Goal: Task Accomplishment & Management: Manage account settings

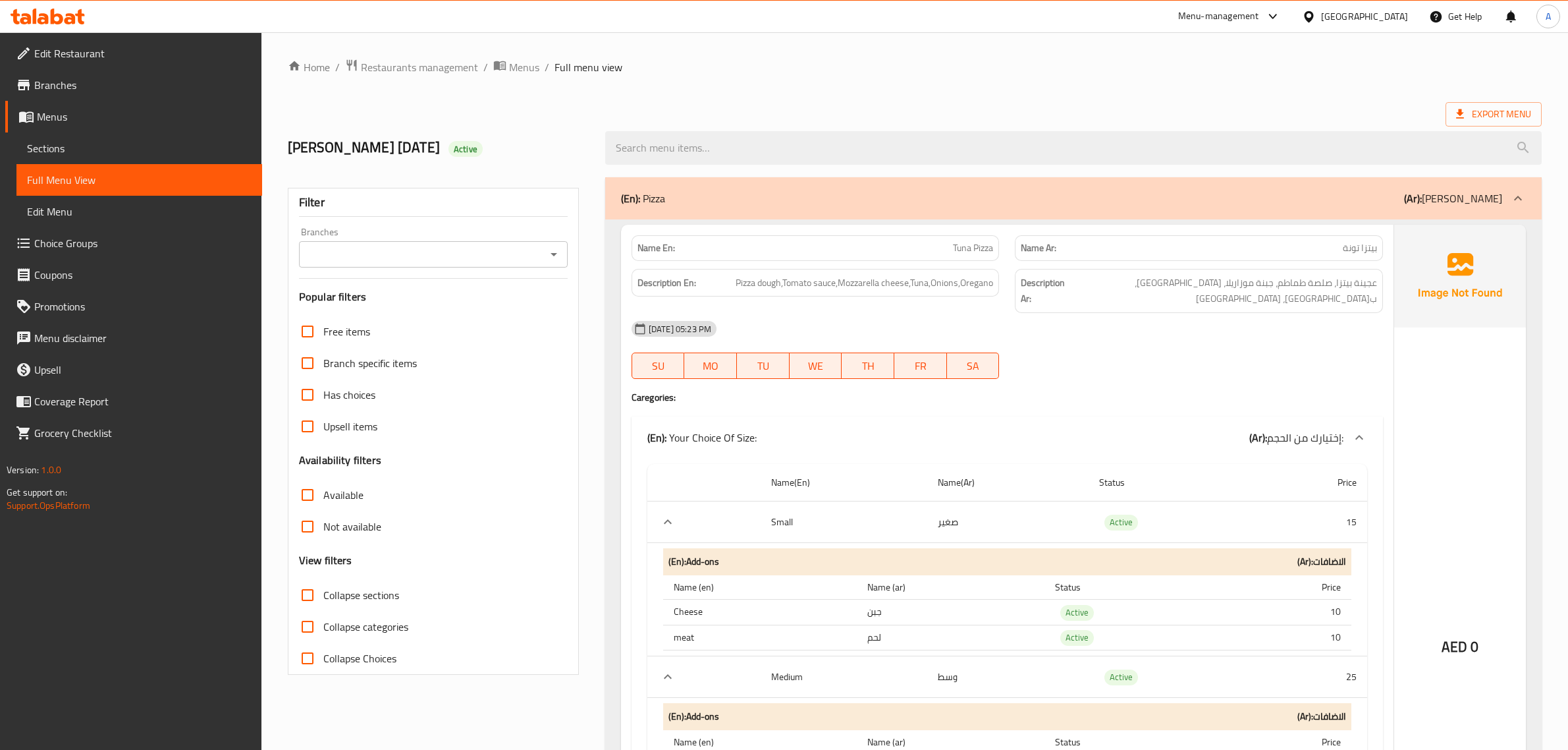
scroll to position [10384, 0]
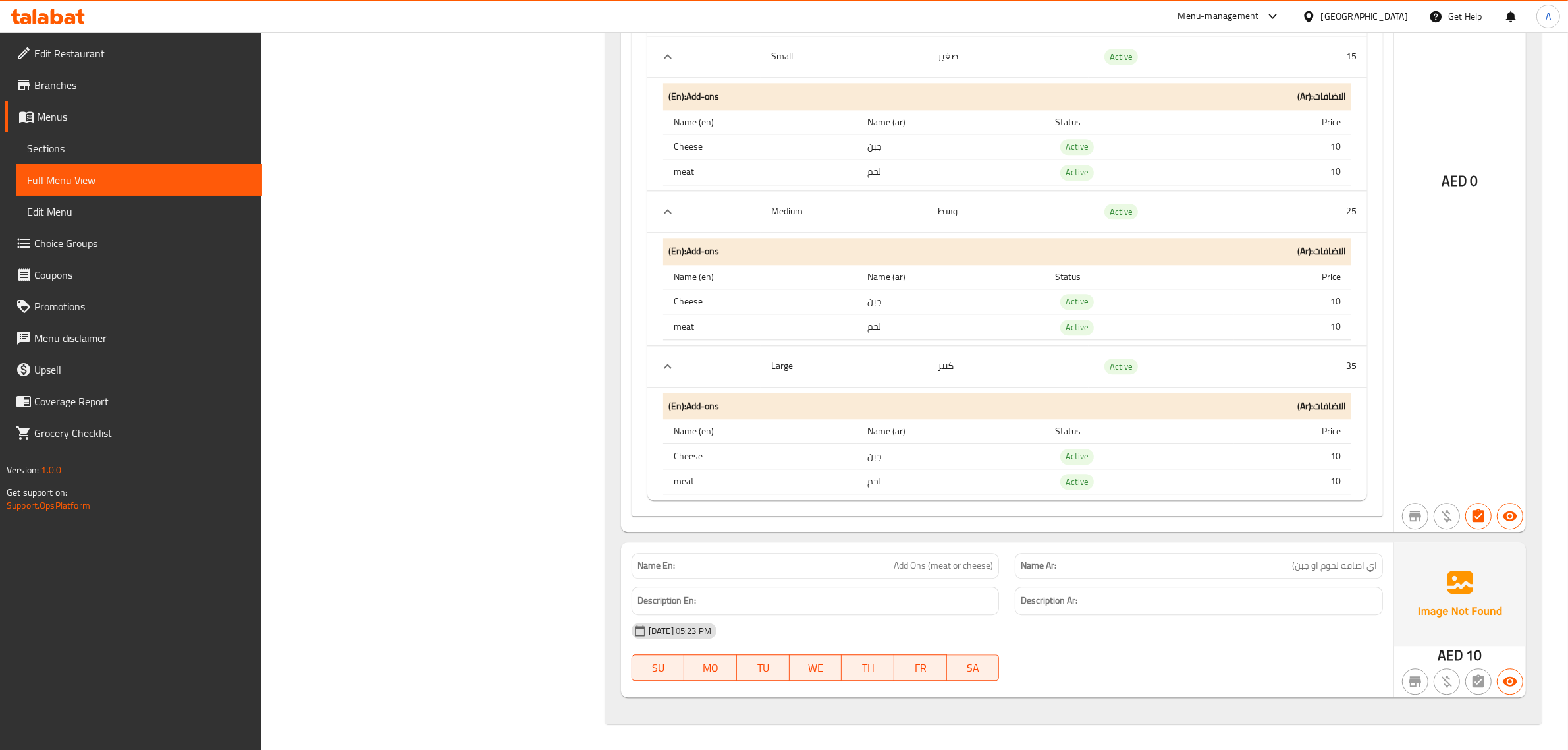
click at [59, 153] on span "Sections" at bounding box center [139, 148] width 224 height 16
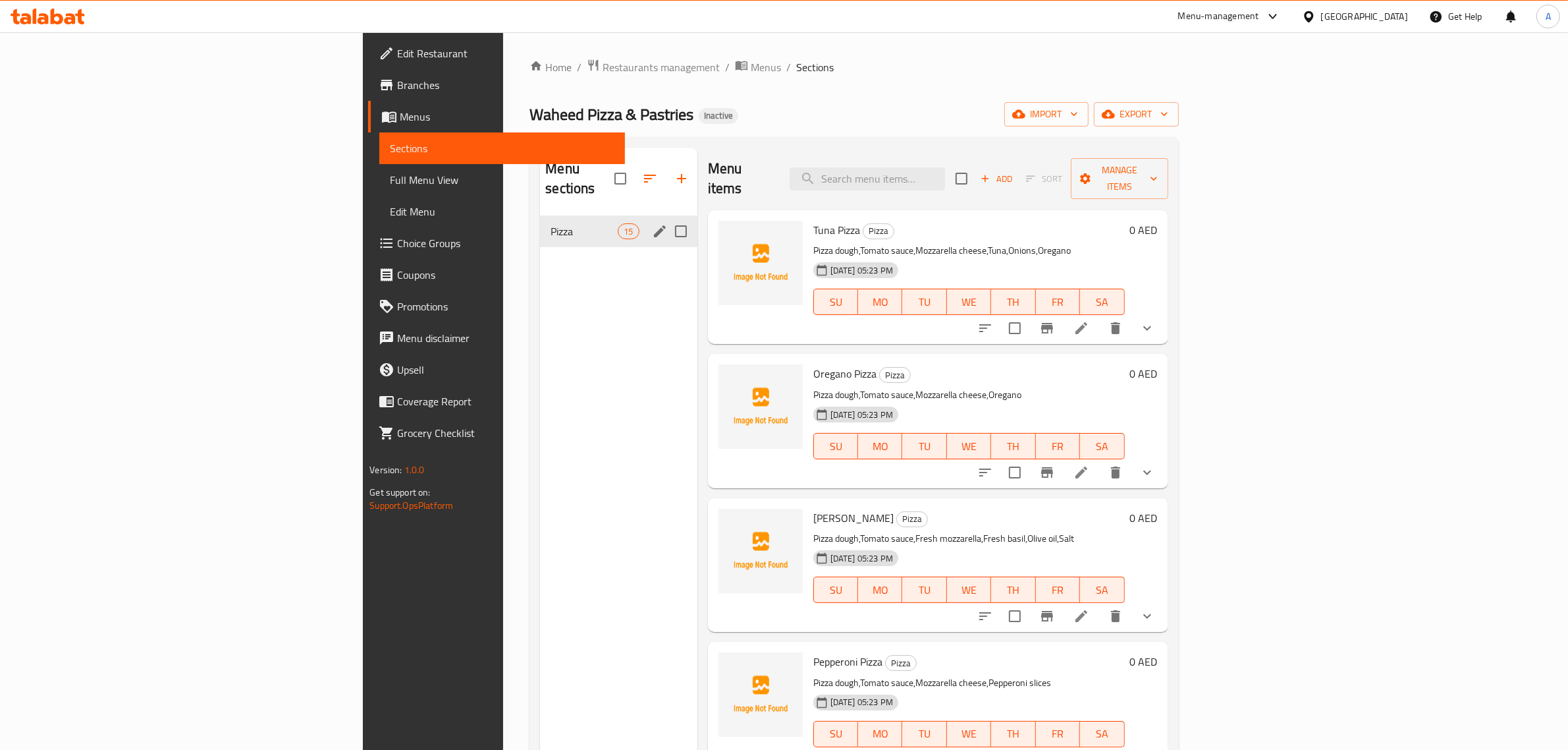
click at [652, 223] on icon "edit" at bounding box center [660, 231] width 16 height 16
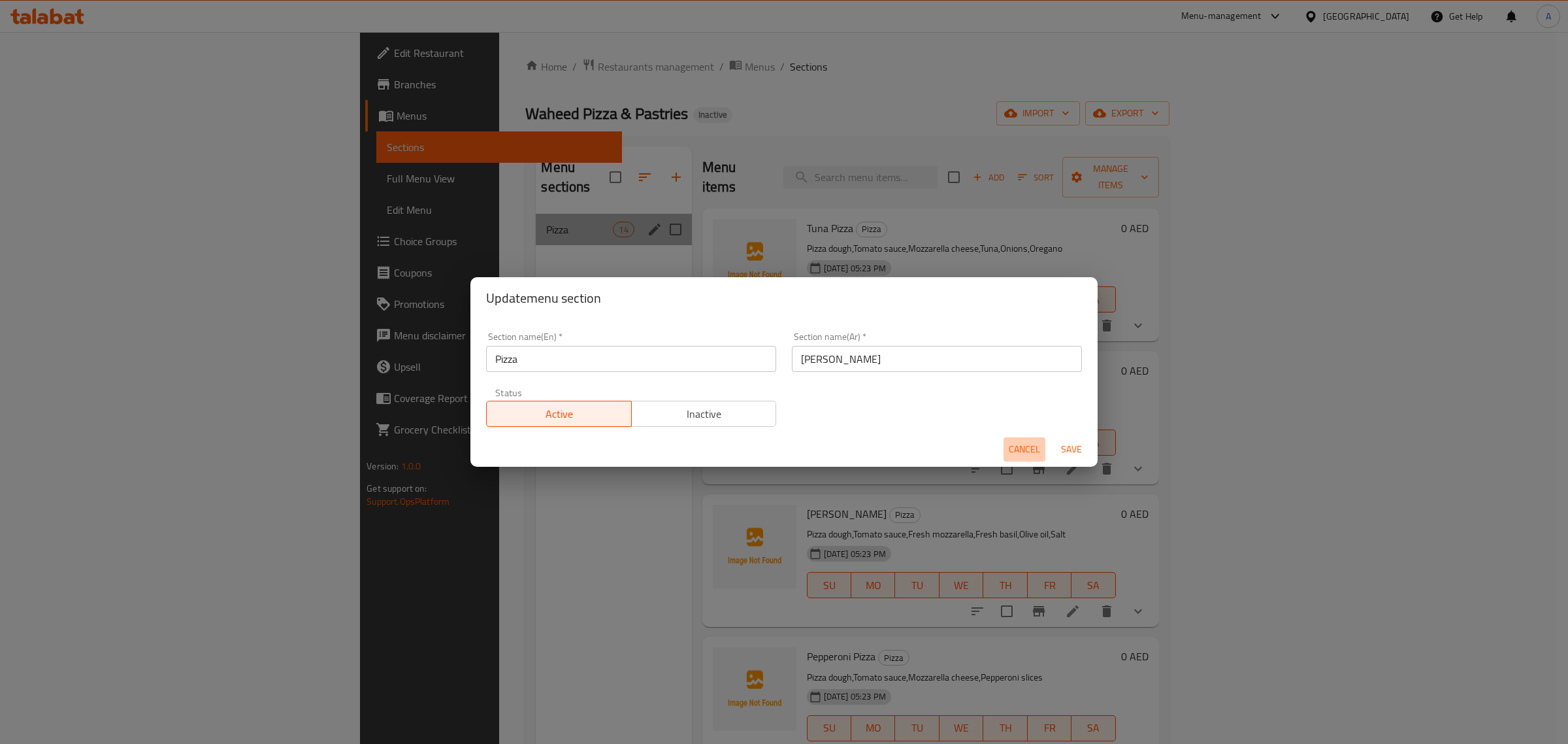
click at [1017, 449] on span "Cancel" at bounding box center [1024, 449] width 31 height 16
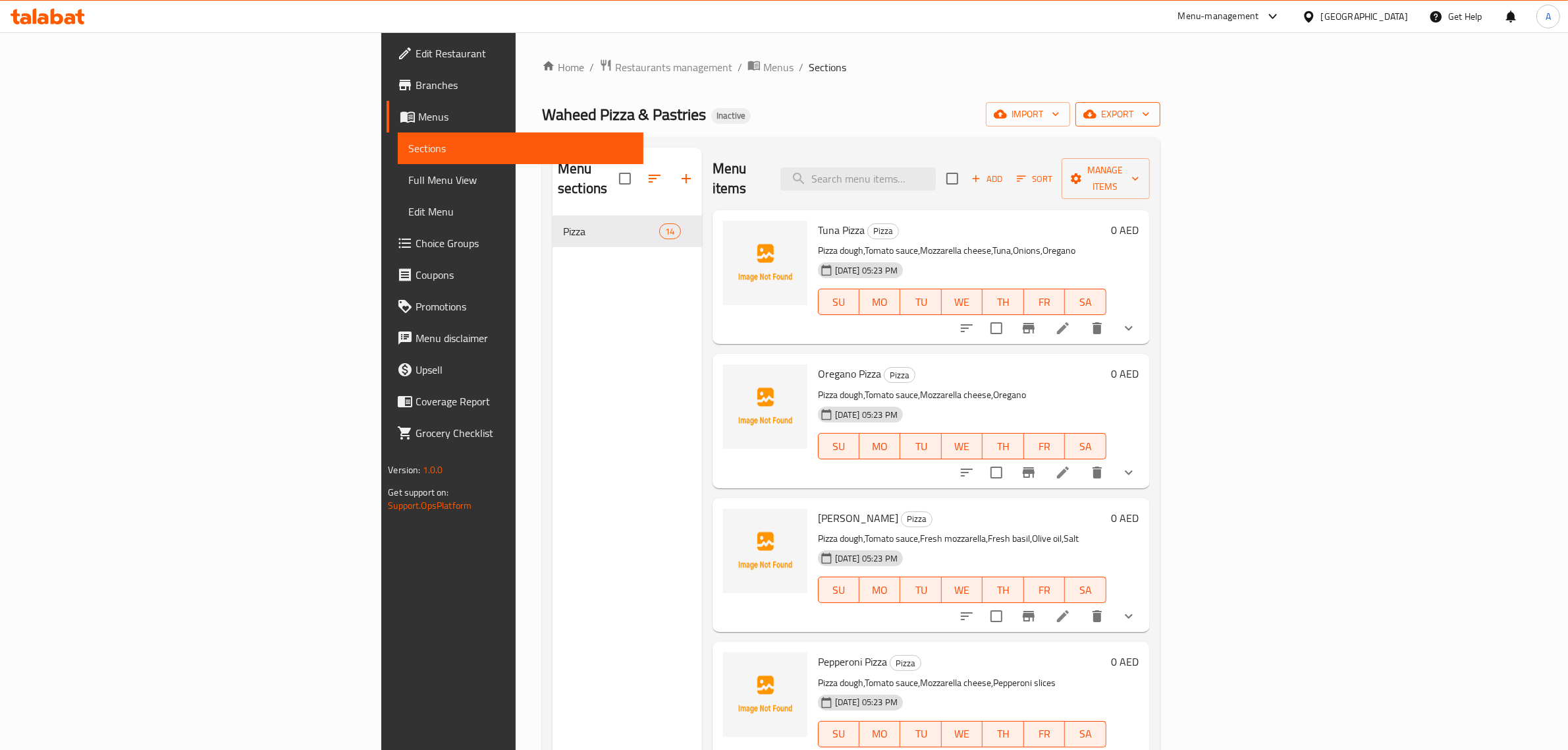
click at [1149, 120] on span "export" at bounding box center [1118, 114] width 64 height 17
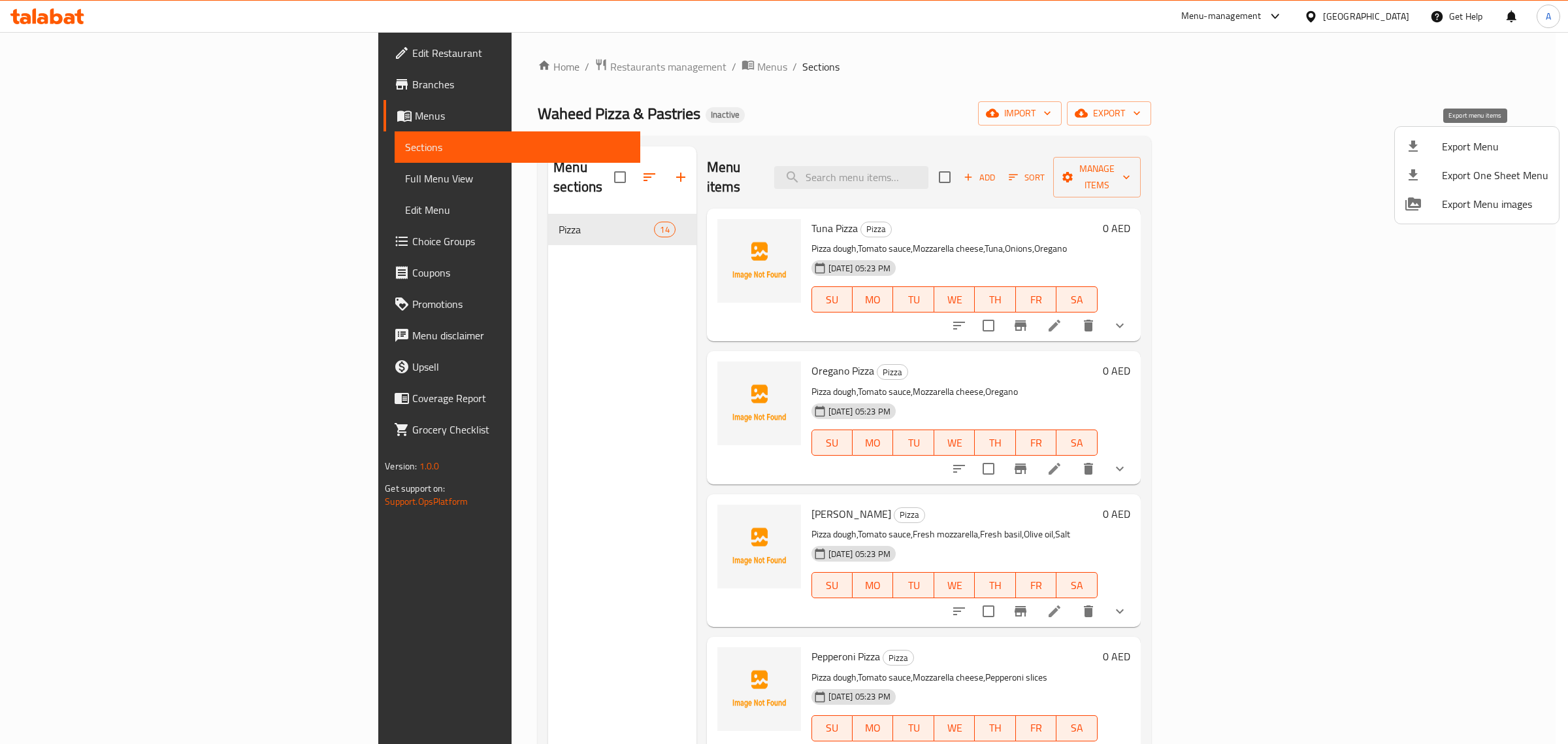
click at [1409, 140] on icon at bounding box center [1413, 146] width 16 height 16
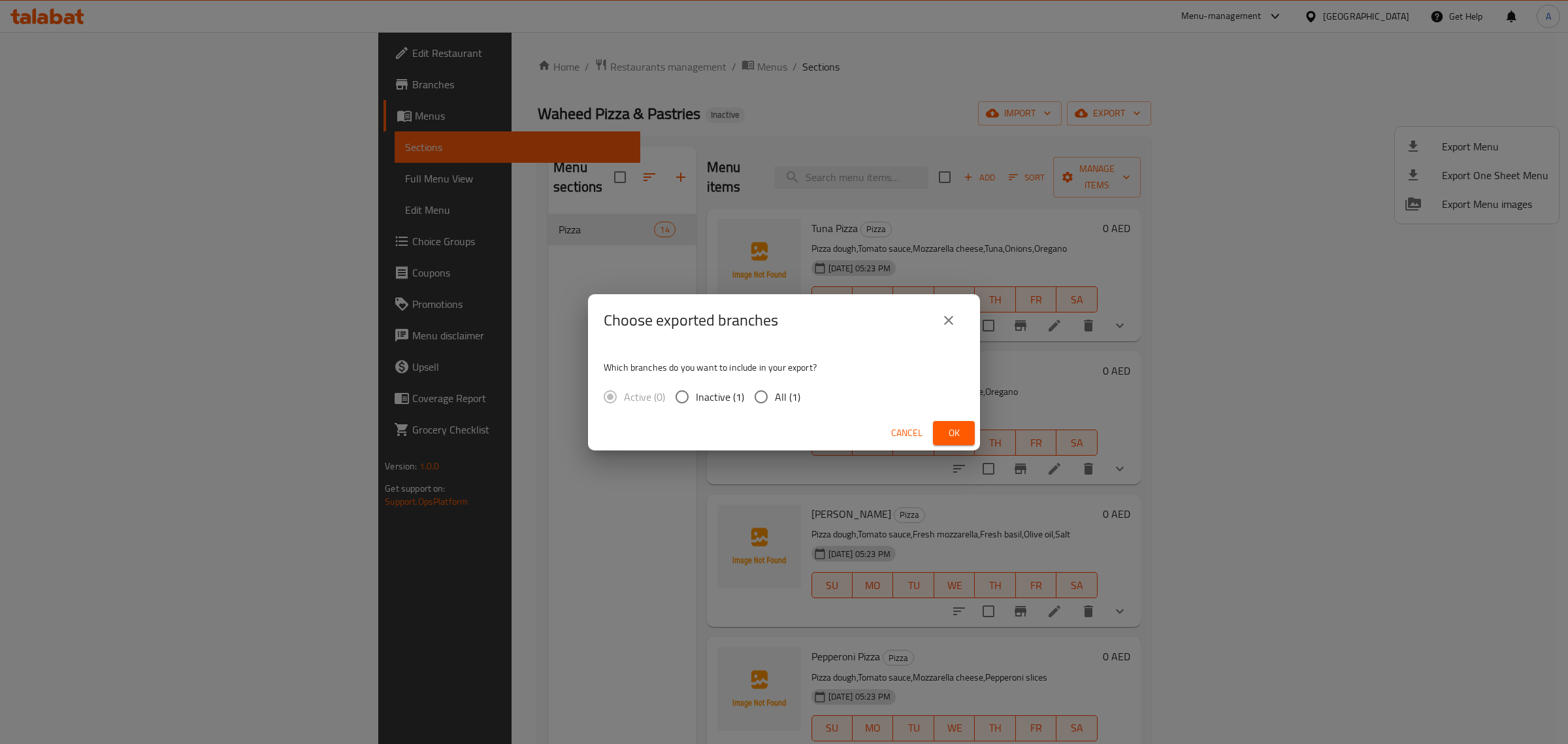
click at [780, 389] on span "All (1)" at bounding box center [787, 396] width 25 height 16
click at [775, 389] on input "All (1)" at bounding box center [761, 397] width 28 height 28
radio input "true"
click at [982, 433] on div "Choose exported branches Which branches do you want to include in your export? …" at bounding box center [784, 372] width 1568 height 744
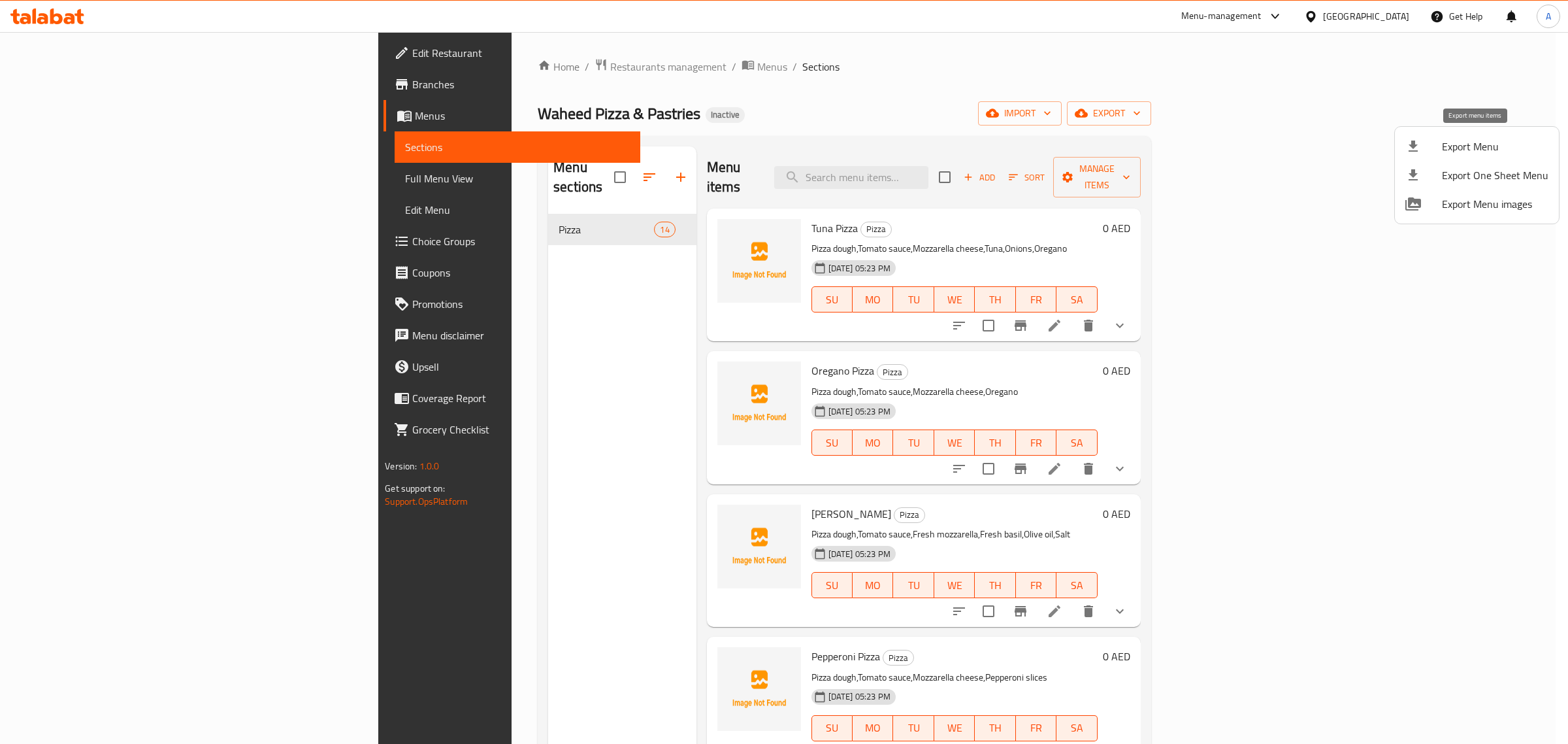
click at [1450, 152] on span "Export Menu" at bounding box center [1495, 146] width 106 height 16
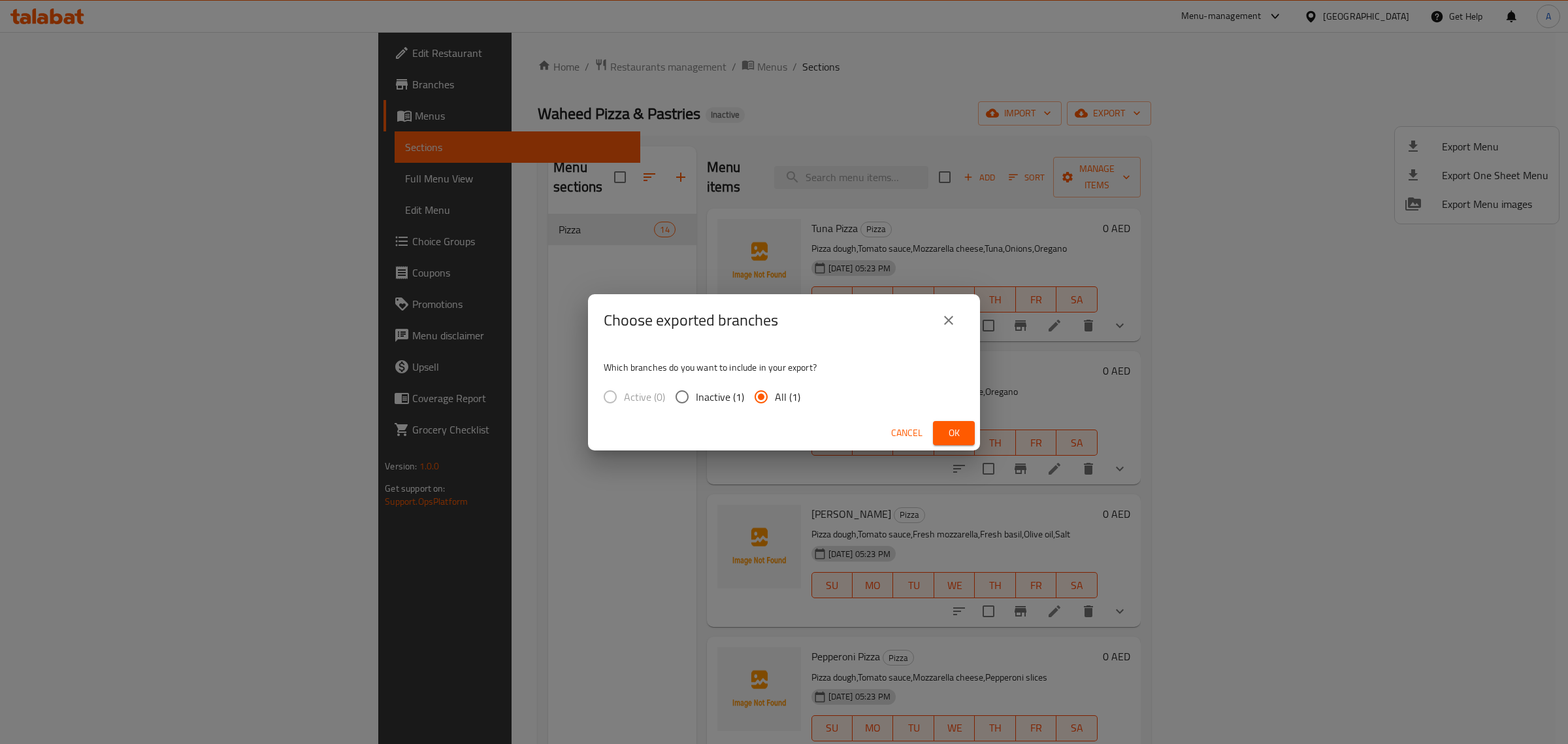
click at [965, 425] on button "Ok" at bounding box center [954, 433] width 42 height 24
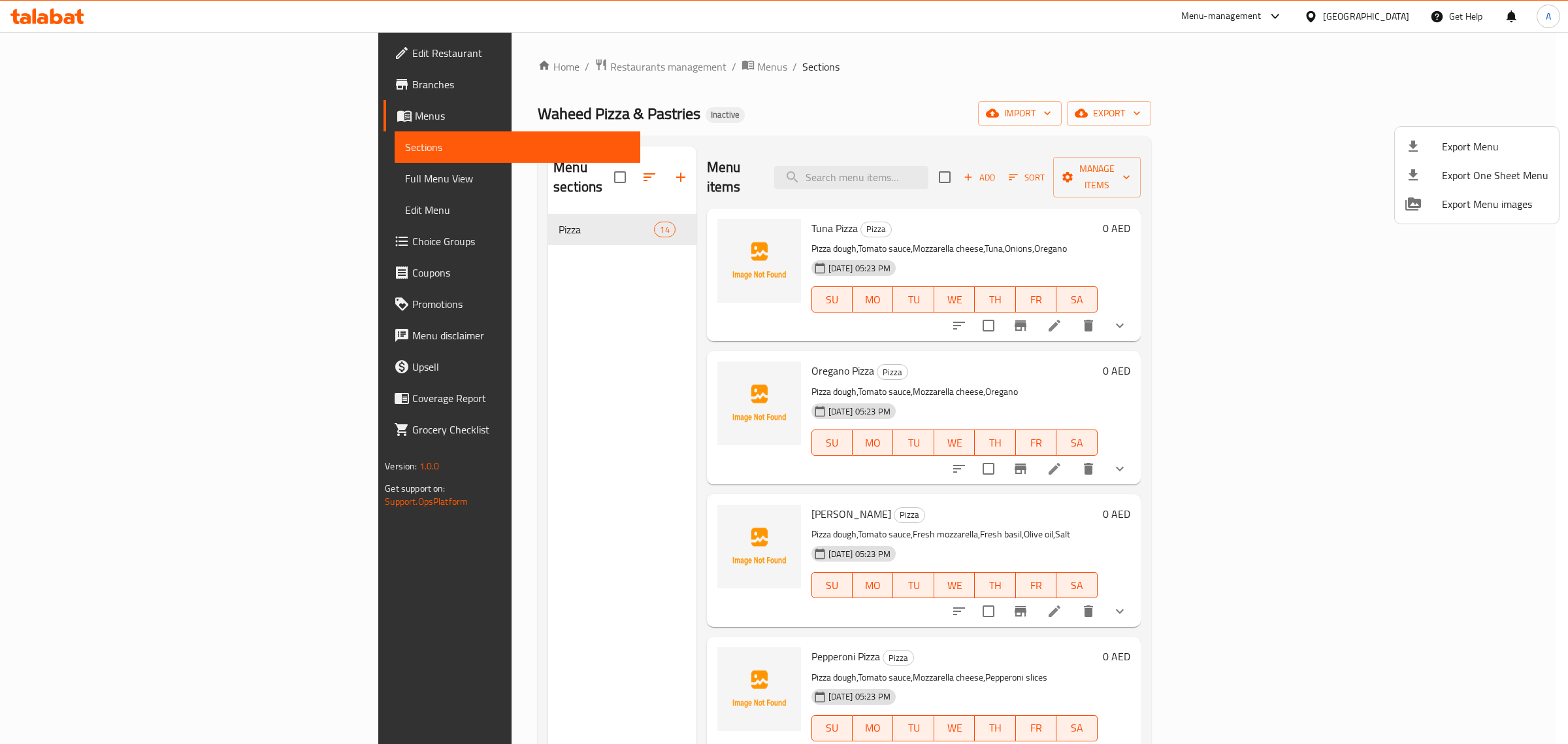
click at [73, 167] on div at bounding box center [784, 372] width 1568 height 744
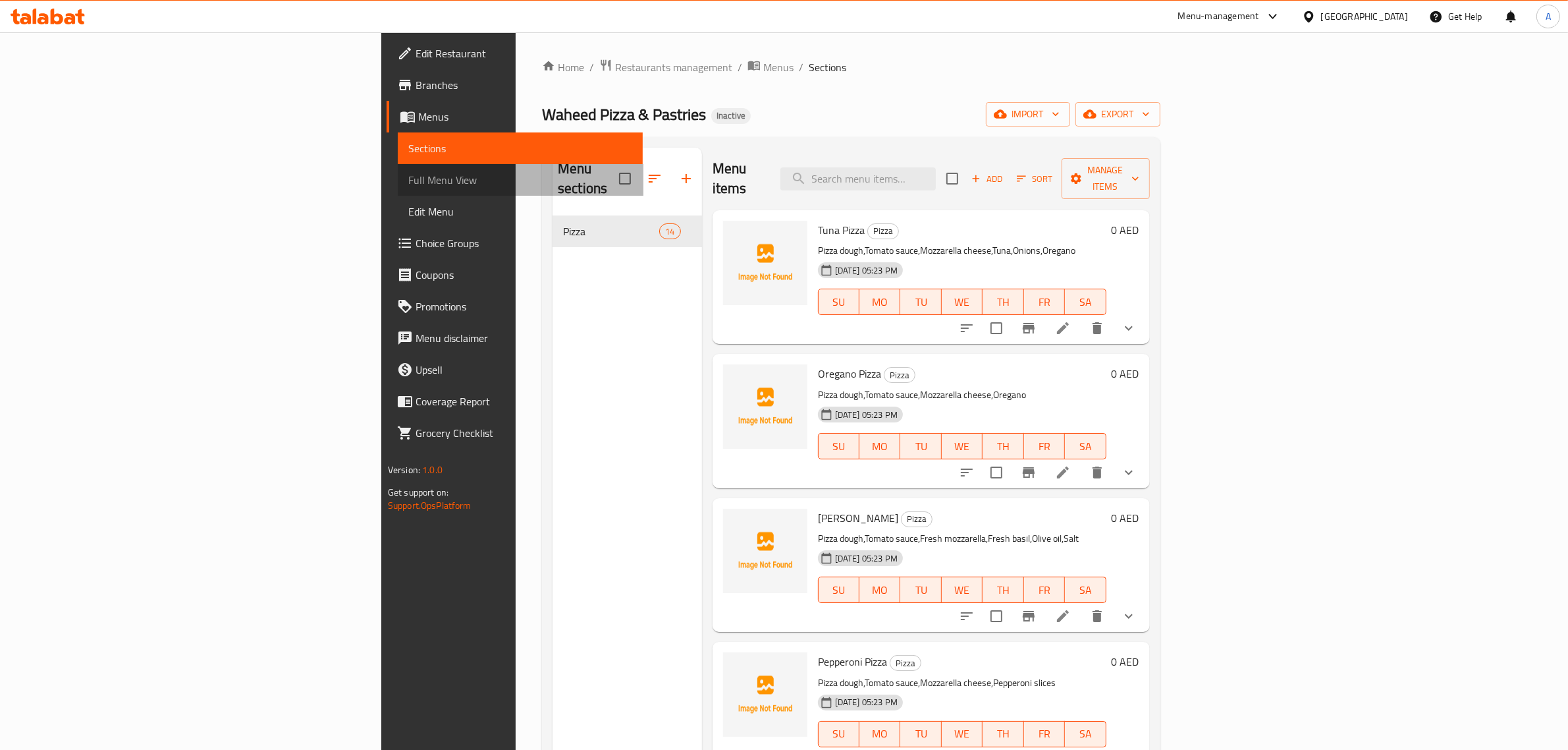
click at [408, 178] on span "Full Menu View" at bounding box center [520, 179] width 224 height 16
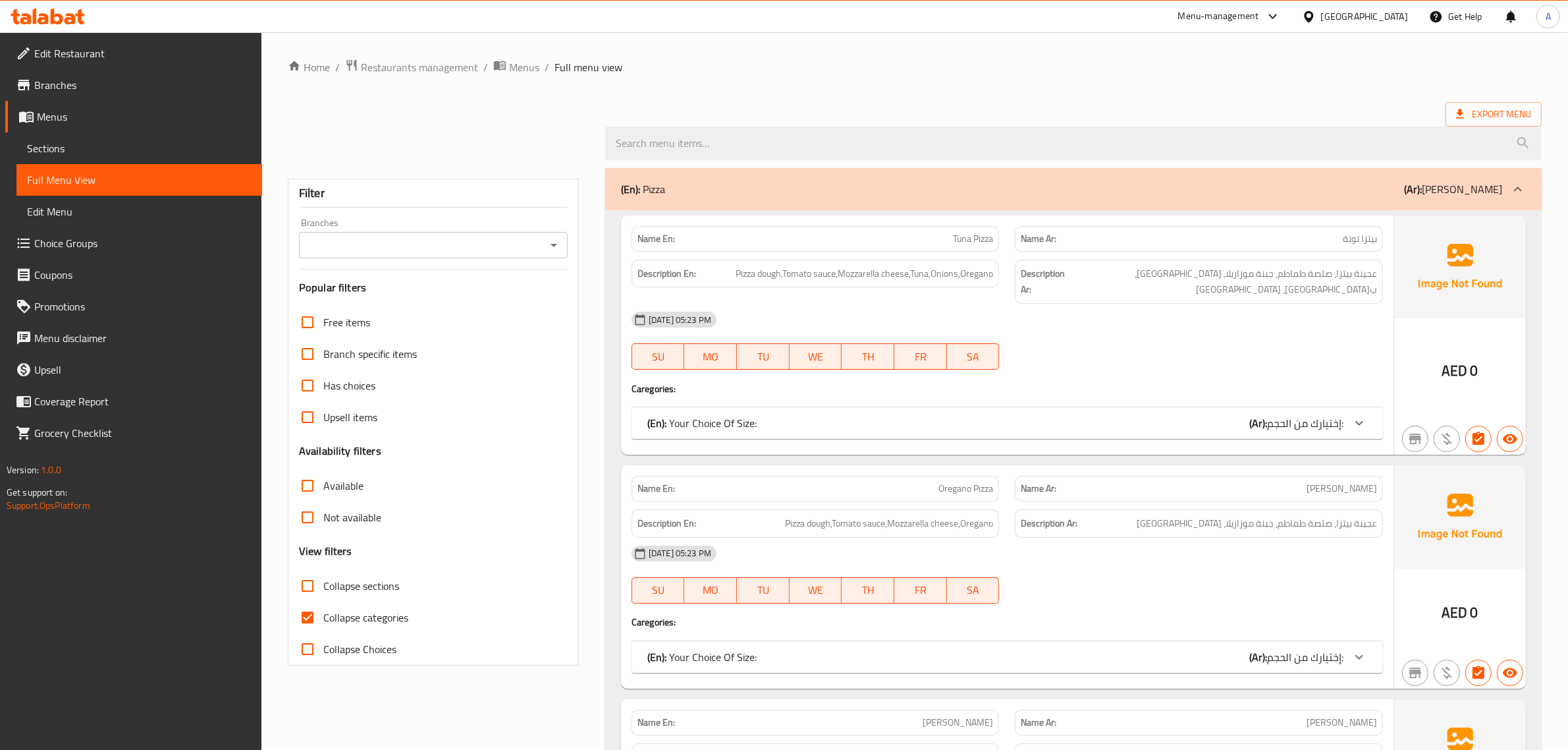
click at [351, 612] on span "Collapse categories" at bounding box center [366, 617] width 85 height 16
click at [323, 612] on input "Collapse categories" at bounding box center [308, 618] width 32 height 32
checkbox input "false"
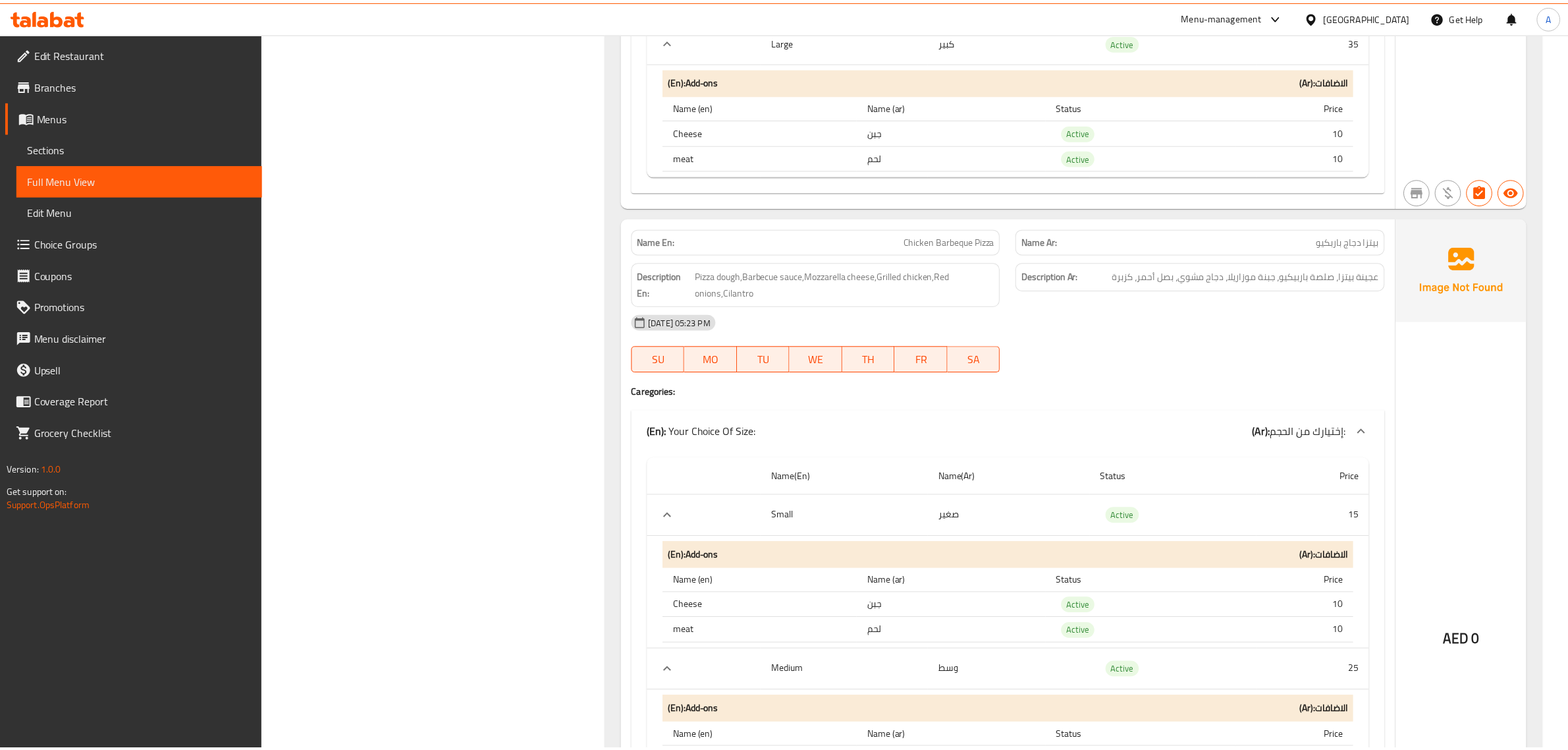
scroll to position [10211, 0]
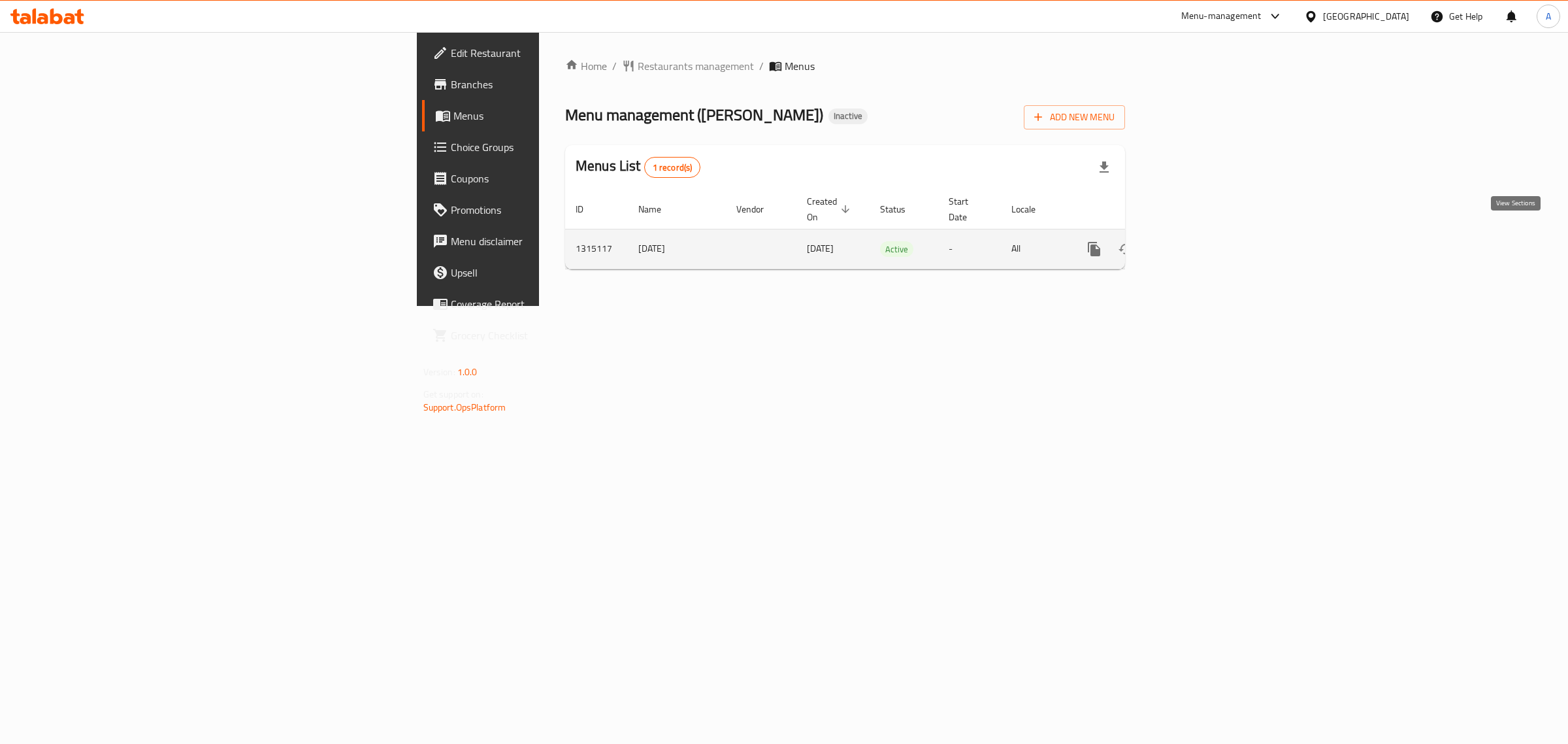
click at [1204, 233] on link "enhanced table" at bounding box center [1189, 249] width 31 height 32
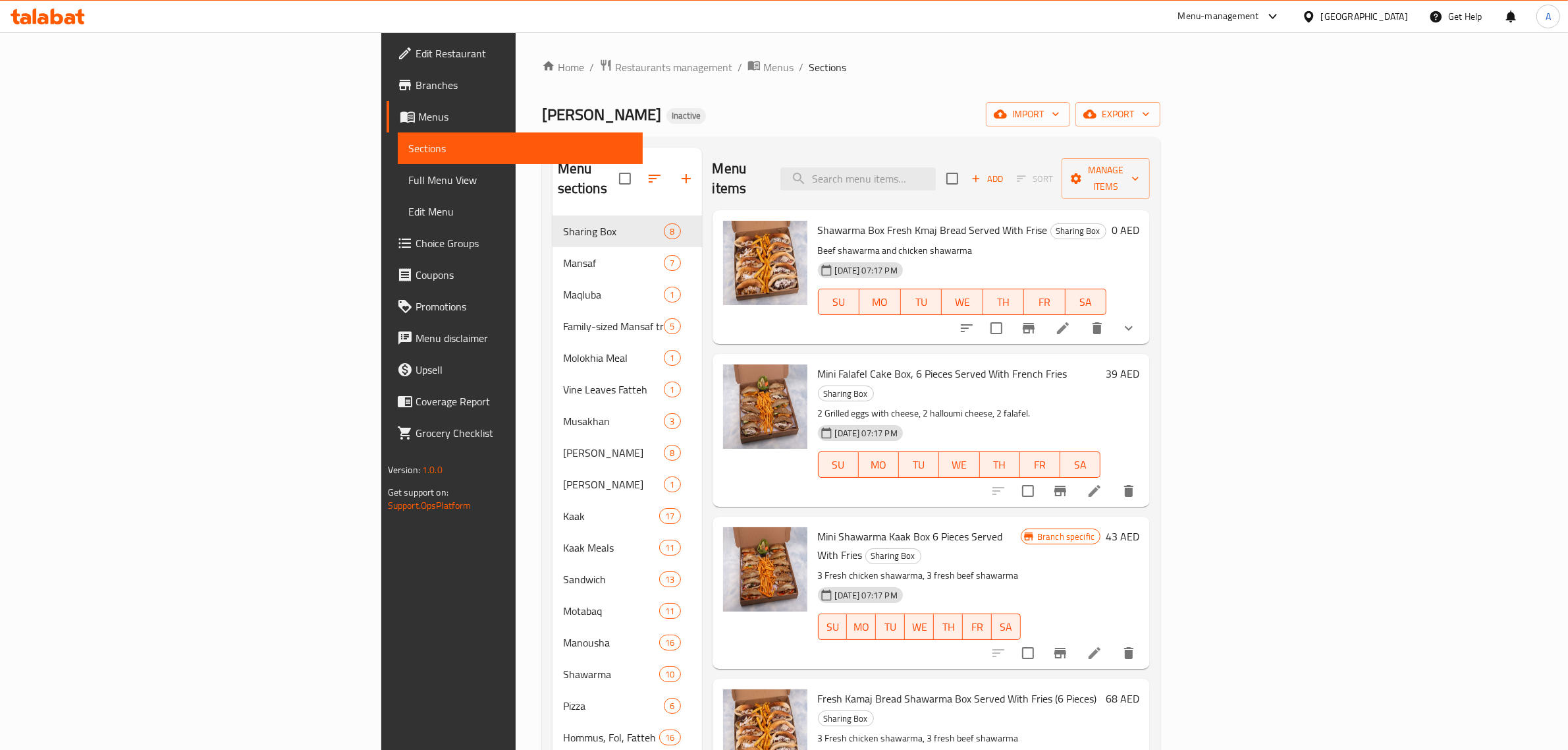
click at [408, 184] on span "Full Menu View" at bounding box center [520, 179] width 224 height 16
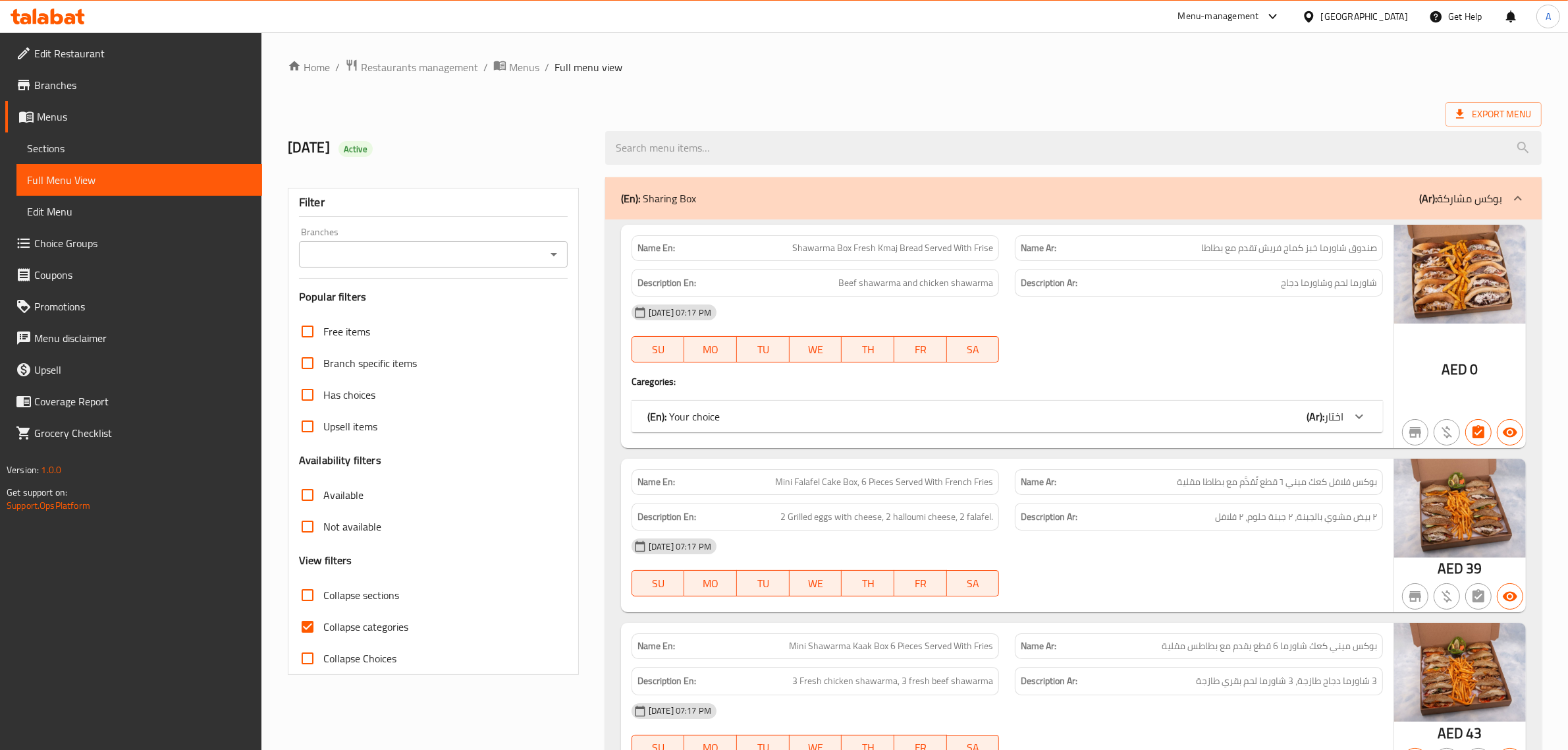
click at [354, 621] on span "Collapse categories" at bounding box center [366, 626] width 85 height 16
click at [323, 621] on input "Collapse categories" at bounding box center [308, 627] width 32 height 32
checkbox input "false"
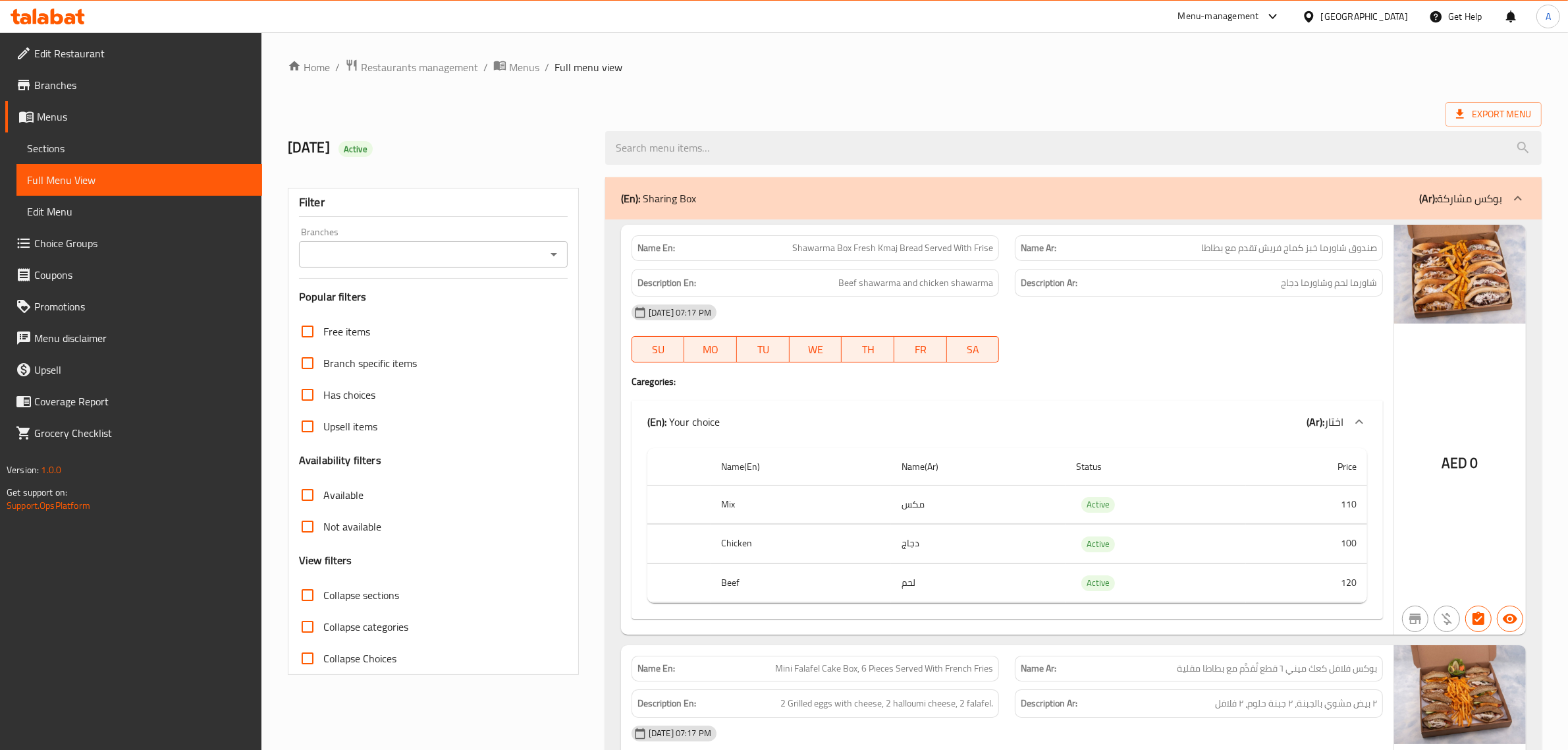
click at [1083, 482] on th "Status" at bounding box center [1155, 467] width 181 height 38
click at [1121, 525] on td "Active" at bounding box center [1155, 544] width 181 height 39
copy span "Active"
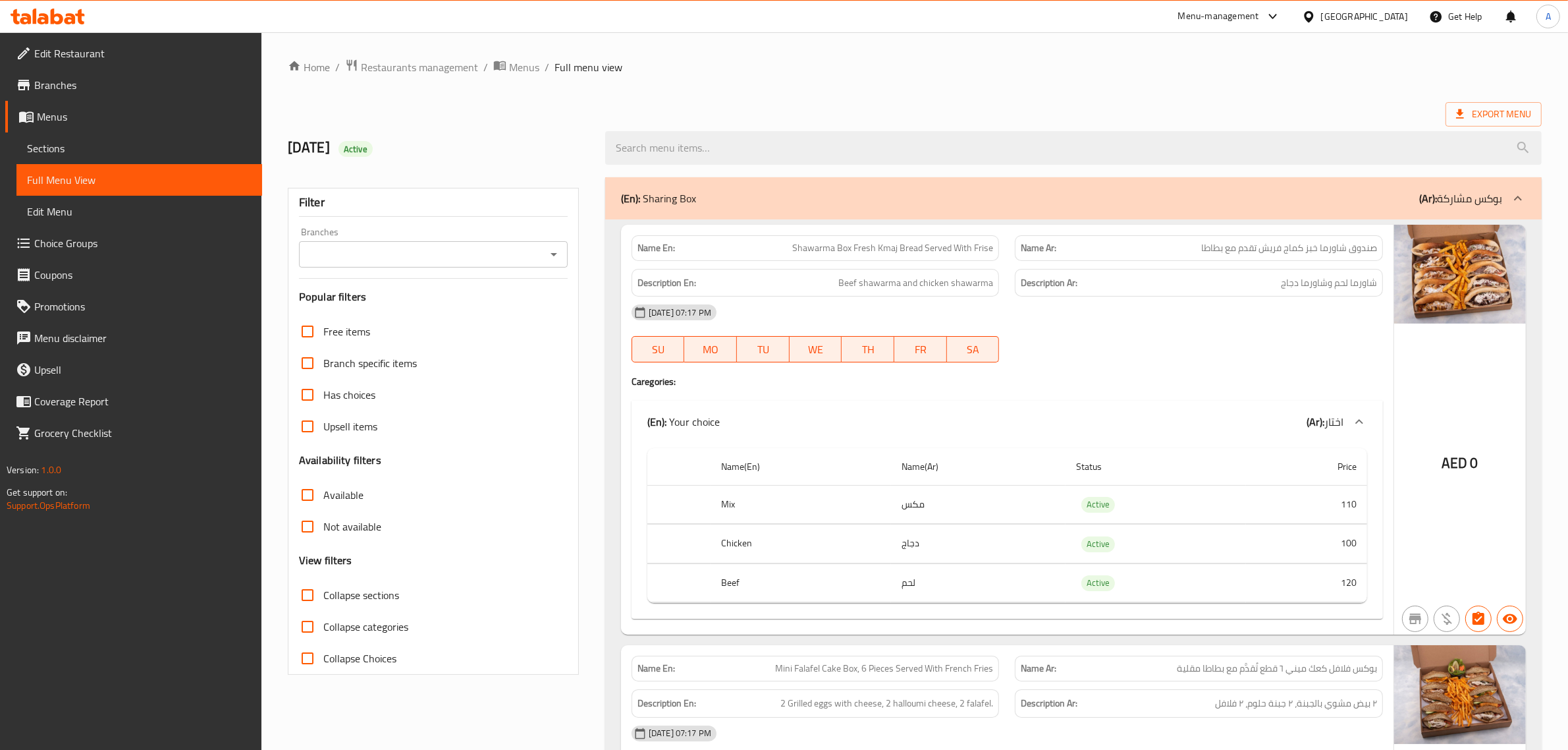
click at [359, 598] on span "Collapse sections" at bounding box center [361, 594] width 76 height 16
click at [323, 598] on input "Collapse sections" at bounding box center [308, 595] width 32 height 32
checkbox input "true"
